Goal: Information Seeking & Learning: Learn about a topic

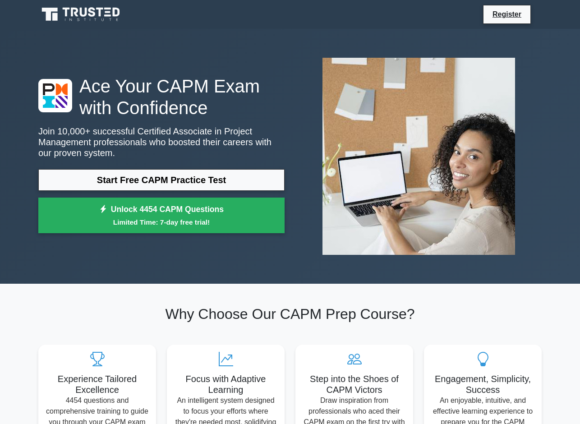
click at [222, 183] on link "Start Free CAPM Practice Test" at bounding box center [161, 180] width 246 height 22
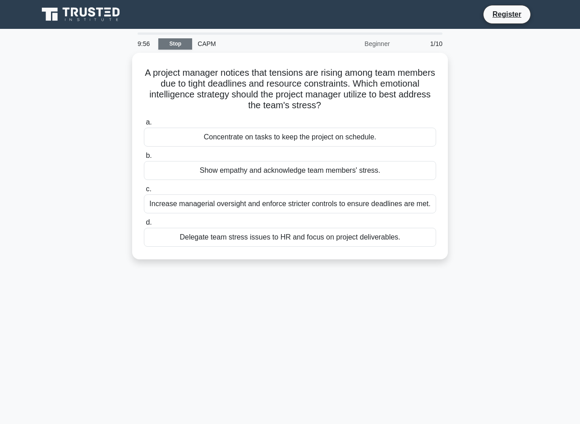
click at [183, 47] on link "Stop" at bounding box center [175, 43] width 34 height 11
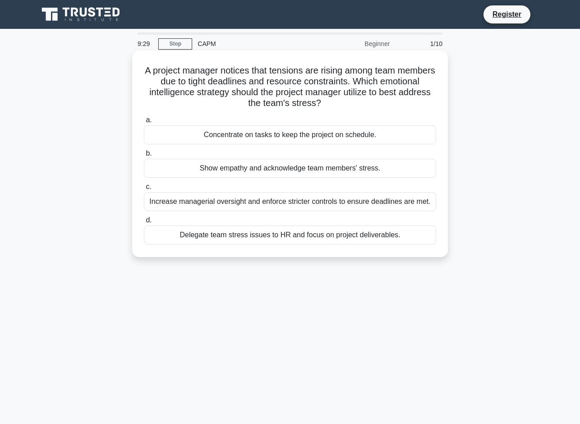
click at [301, 171] on div "Show empathy and acknowledge team members' stress." at bounding box center [290, 168] width 292 height 19
click at [144, 157] on input "b. Show empathy and acknowledge team members' stress." at bounding box center [144, 154] width 0 height 6
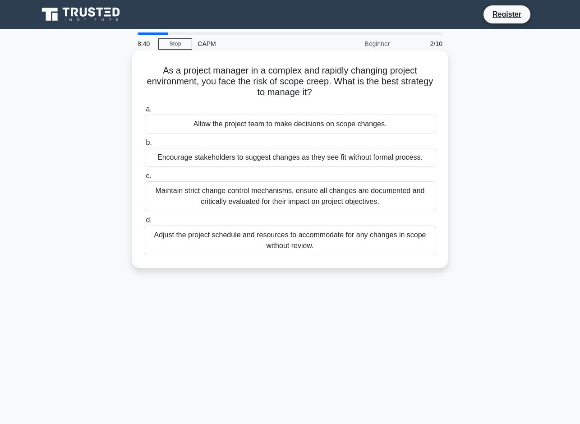
click at [398, 239] on div "Adjust the project schedule and resources to accommodate for any changes in sco…" at bounding box center [290, 241] width 292 height 30
click at [144, 223] on input "d. Adjust the project schedule and resources to accommodate for any changes in …" at bounding box center [144, 221] width 0 height 6
